Goal: Check status: Check status

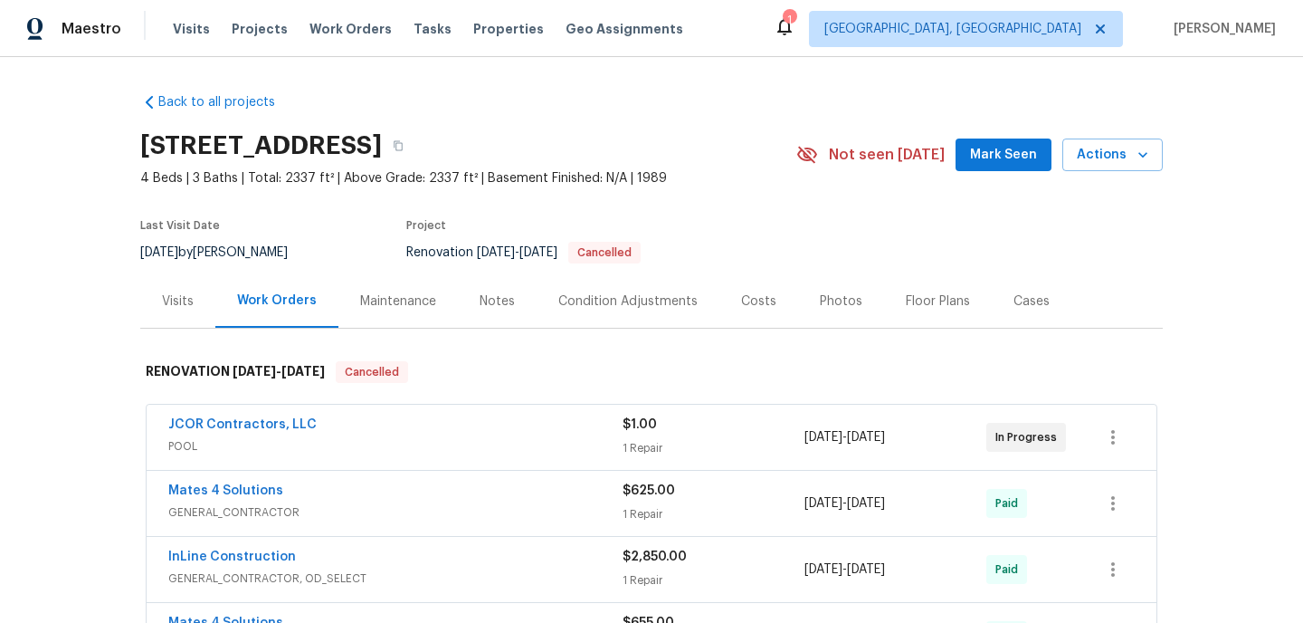
scroll to position [1016, 0]
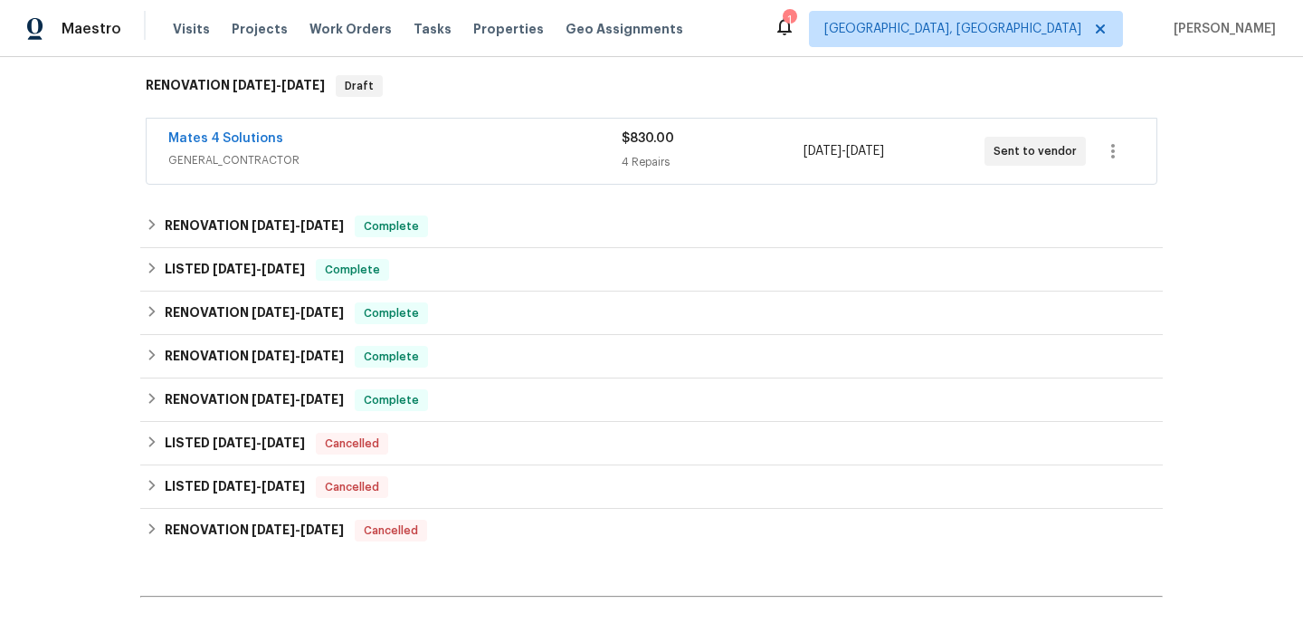
scroll to position [285, 0]
click at [224, 146] on span "Mates 4 Solutions" at bounding box center [225, 139] width 115 height 18
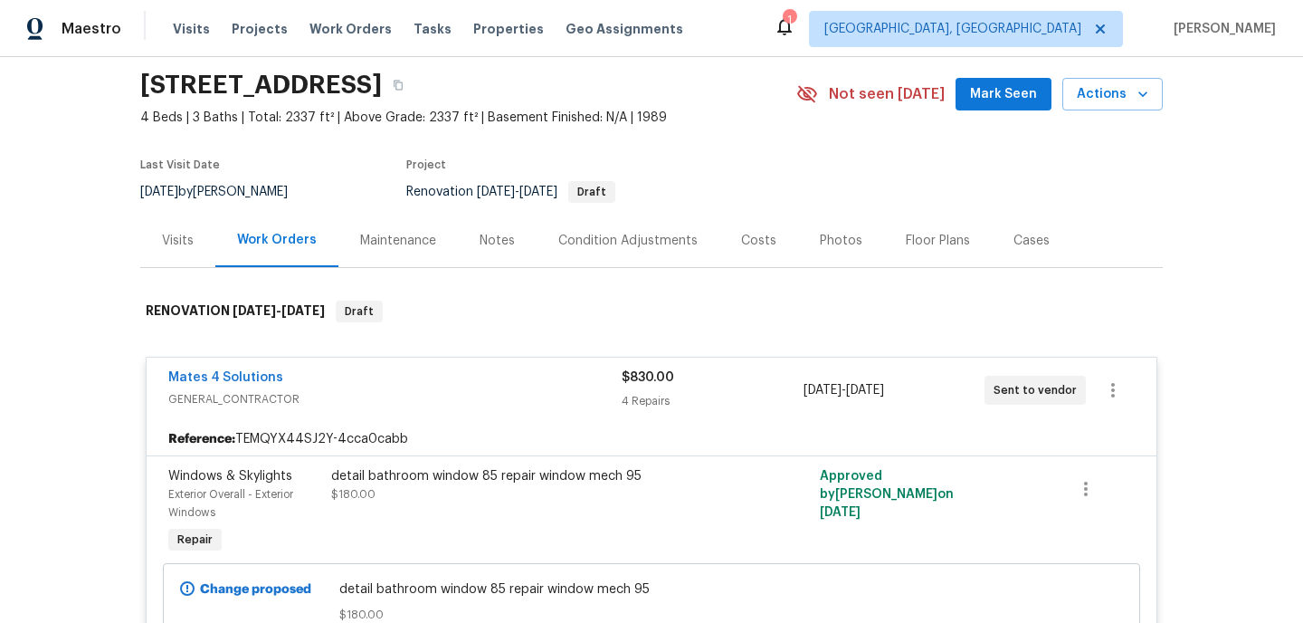
scroll to position [0, 0]
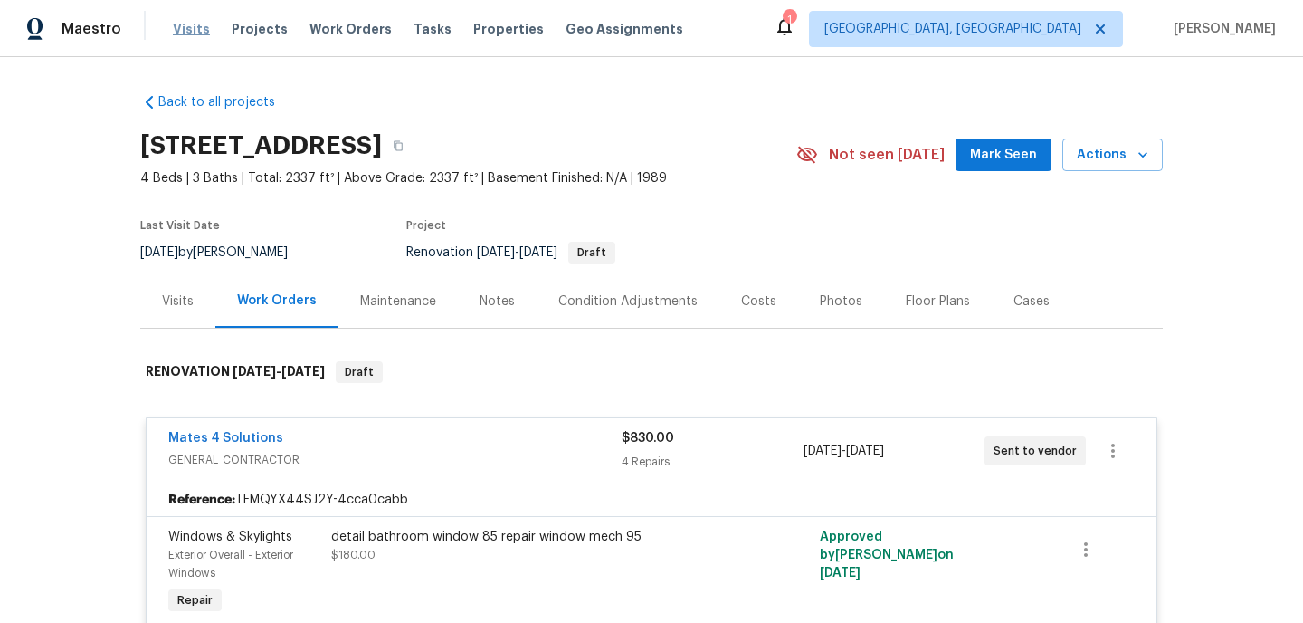
click at [183, 28] on span "Visits" at bounding box center [191, 29] width 37 height 18
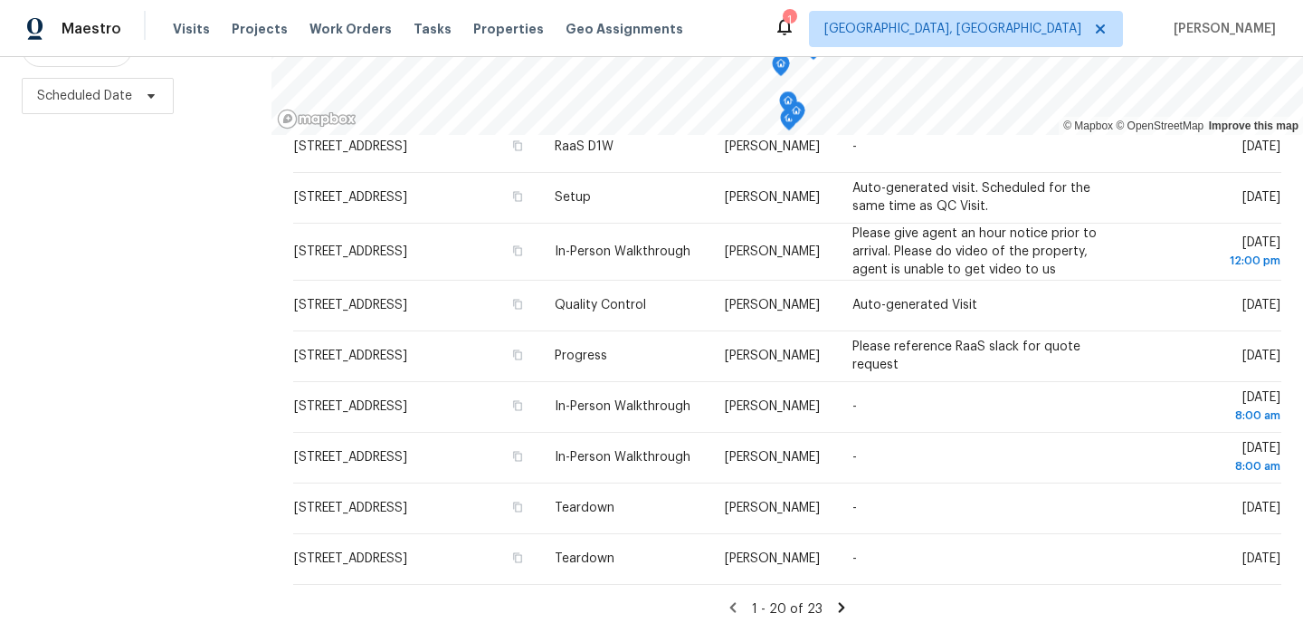
scroll to position [258, 0]
